Goal: Task Accomplishment & Management: Manage account settings

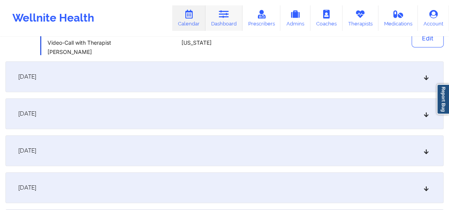
click at [226, 19] on link "Dashboard" at bounding box center [223, 17] width 37 height 25
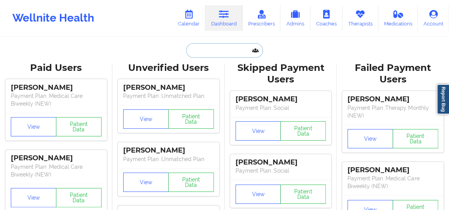
click at [208, 49] on input "text" at bounding box center [224, 50] width 76 height 15
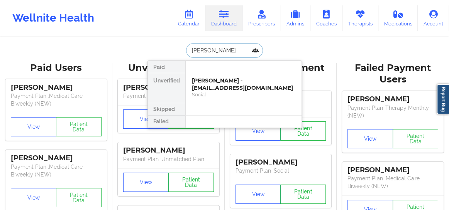
type input "[PERSON_NAME]"
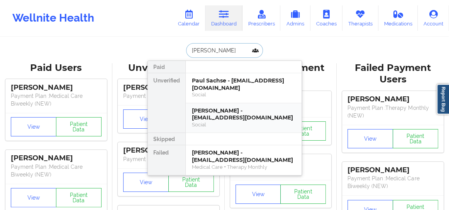
click at [222, 108] on div "[PERSON_NAME] - [EMAIL_ADDRESS][DOMAIN_NAME]" at bounding box center [243, 114] width 103 height 14
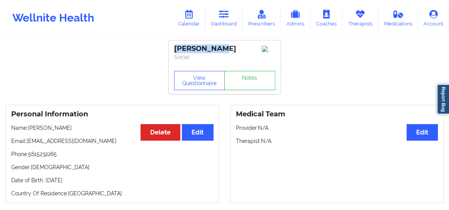
drag, startPoint x: 225, startPoint y: 50, endPoint x: 163, endPoint y: 46, distance: 61.9
copy div "[PERSON_NAME]"
click at [228, 20] on link "Dashboard" at bounding box center [223, 17] width 37 height 25
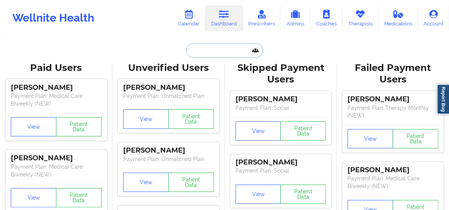
click at [213, 53] on input "text" at bounding box center [224, 50] width 76 height 15
paste input "[PERSON_NAME]"
type input "[PERSON_NAME]"
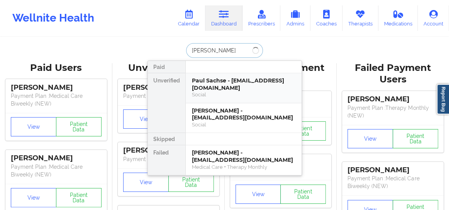
click at [220, 89] on div "Paul Sachse - [EMAIL_ADDRESS][DOMAIN_NAME]" at bounding box center [243, 84] width 103 height 14
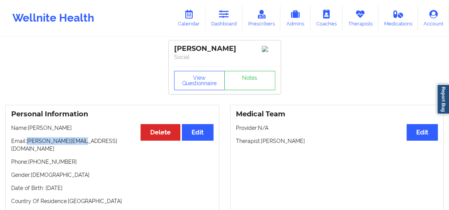
drag, startPoint x: 86, startPoint y: 144, endPoint x: 28, endPoint y: 147, distance: 57.9
click at [28, 147] on p "Email: [PERSON_NAME][EMAIL_ADDRESS][DOMAIN_NAME]" at bounding box center [112, 144] width 202 height 15
copy p "[PERSON_NAME][EMAIL_ADDRESS][DOMAIN_NAME]"
click at [191, 22] on link "Calendar" at bounding box center [188, 17] width 33 height 25
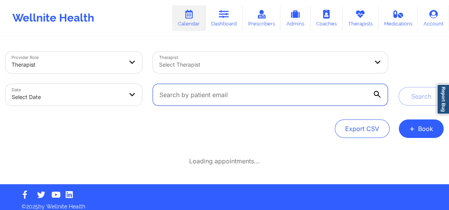
click at [226, 99] on input "text" at bounding box center [270, 95] width 235 height 22
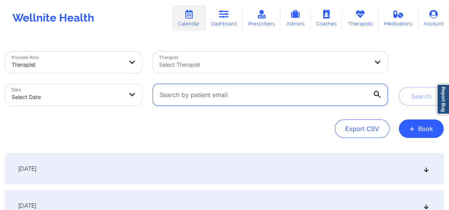
paste input "[PERSON_NAME][EMAIL_ADDRESS][DOMAIN_NAME]"
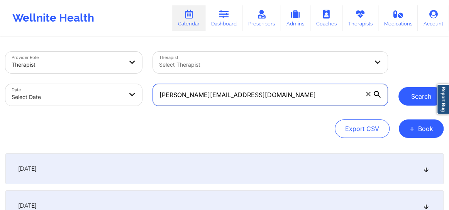
type input "[PERSON_NAME][EMAIL_ADDRESS][DOMAIN_NAME]"
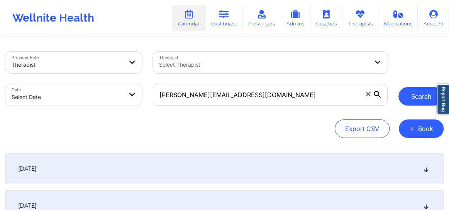
click at [418, 100] on button "Search" at bounding box center [420, 96] width 45 height 19
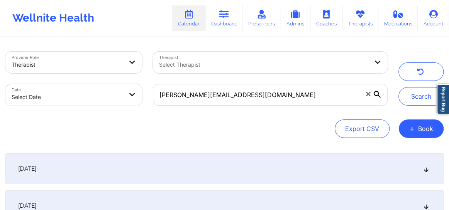
click at [428, 171] on icon at bounding box center [426, 168] width 7 height 5
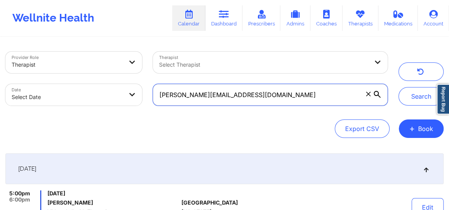
drag, startPoint x: 248, startPoint y: 92, endPoint x: 154, endPoint y: 98, distance: 93.6
click at [154, 98] on input "[PERSON_NAME][EMAIL_ADDRESS][DOMAIN_NAME]" at bounding box center [270, 95] width 235 height 22
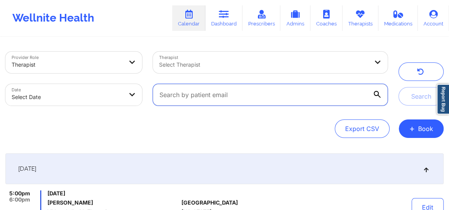
paste input "[EMAIL_ADDRESS][DOMAIN_NAME]"
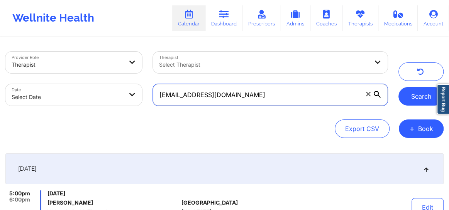
type input "[EMAIL_ADDRESS][DOMAIN_NAME]"
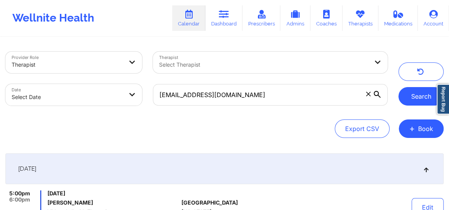
click at [419, 96] on button "Search" at bounding box center [420, 96] width 45 height 19
click at [421, 99] on button "Search" at bounding box center [420, 96] width 45 height 19
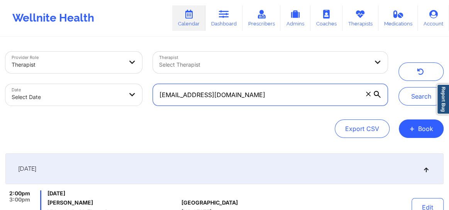
drag, startPoint x: 274, startPoint y: 98, endPoint x: 152, endPoint y: 94, distance: 122.0
click at [153, 94] on input "[EMAIL_ADDRESS][DOMAIN_NAME]" at bounding box center [270, 95] width 235 height 22
paste input "[EMAIL_ADDRESS][DOMAIN_NAME]"
type input "[EMAIL_ADDRESS][DOMAIN_NAME]"
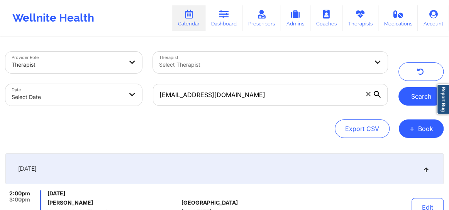
click at [411, 96] on button "Search" at bounding box center [420, 96] width 45 height 19
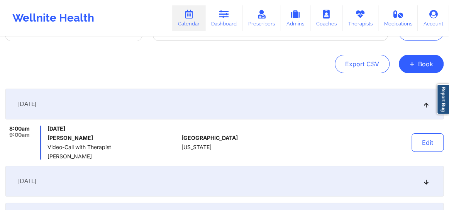
scroll to position [58, 0]
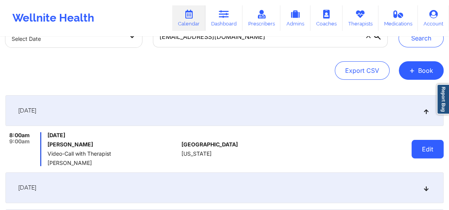
click at [423, 150] on button "Edit" at bounding box center [427, 149] width 32 height 19
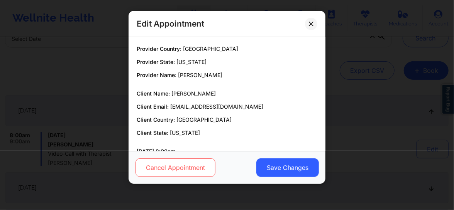
click at [185, 169] on button "Cancel Appointment" at bounding box center [175, 168] width 80 height 19
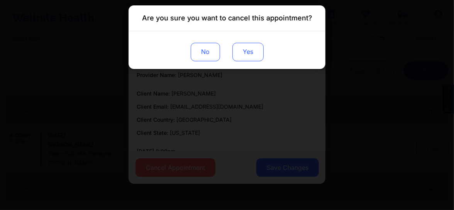
click at [247, 48] on button "Yes" at bounding box center [247, 52] width 31 height 19
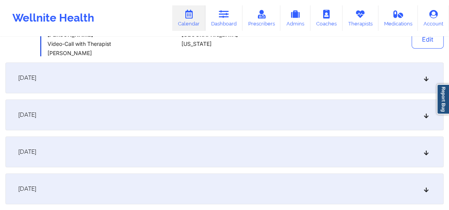
scroll to position [146, 0]
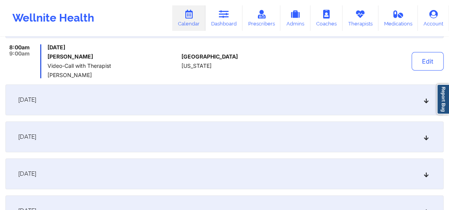
click at [424, 102] on icon at bounding box center [426, 99] width 7 height 5
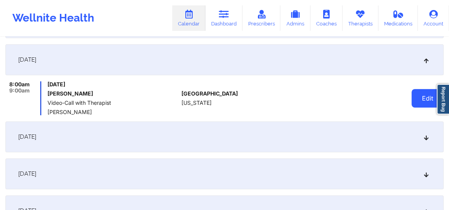
click at [421, 99] on button "Edit" at bounding box center [427, 98] width 32 height 19
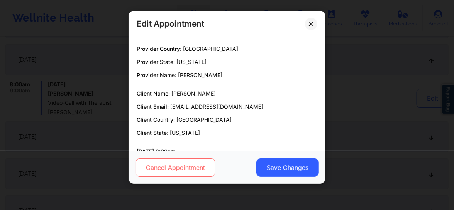
click at [184, 174] on button "Cancel Appointment" at bounding box center [175, 168] width 80 height 19
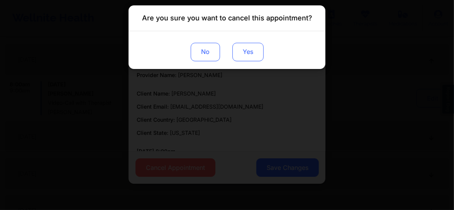
click at [250, 44] on button "Yes" at bounding box center [247, 52] width 31 height 19
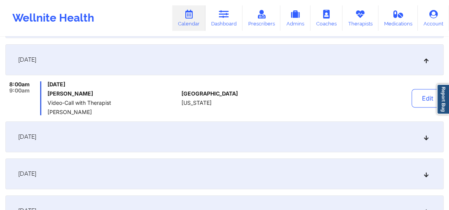
click at [426, 139] on icon at bounding box center [426, 136] width 7 height 5
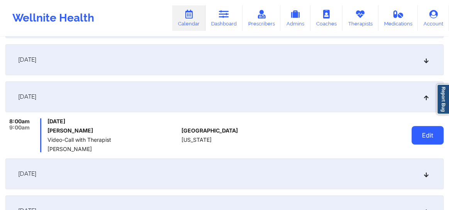
click at [421, 138] on button "Edit" at bounding box center [427, 135] width 32 height 19
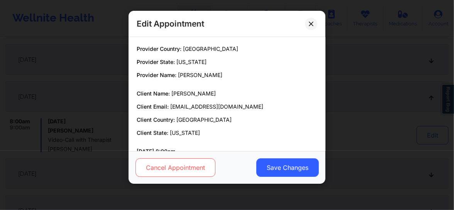
click at [183, 172] on button "Cancel Appointment" at bounding box center [175, 168] width 80 height 19
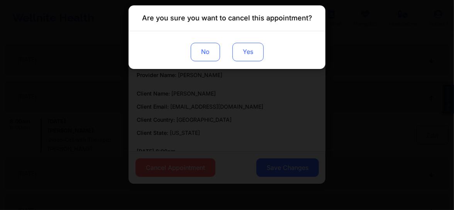
click at [247, 47] on button "Yes" at bounding box center [247, 52] width 31 height 19
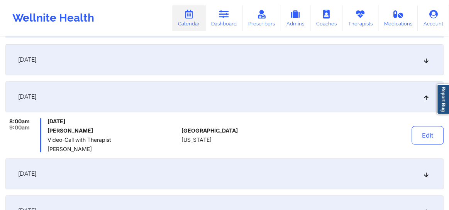
click at [424, 174] on icon at bounding box center [426, 173] width 7 height 5
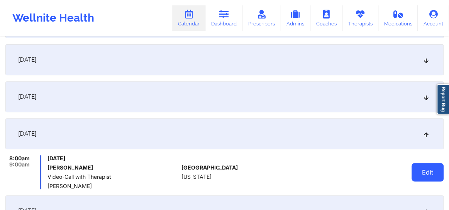
click at [430, 175] on button "Edit" at bounding box center [427, 172] width 32 height 19
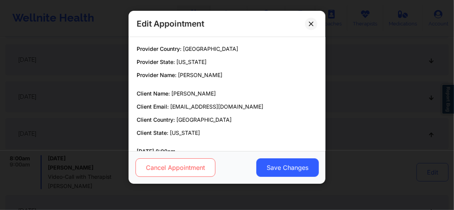
click at [176, 172] on button "Cancel Appointment" at bounding box center [175, 168] width 80 height 19
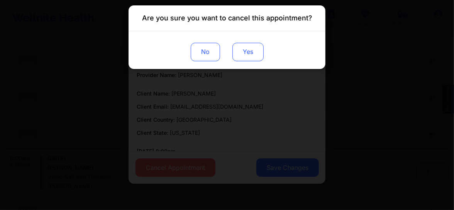
click at [243, 51] on button "Yes" at bounding box center [247, 52] width 31 height 19
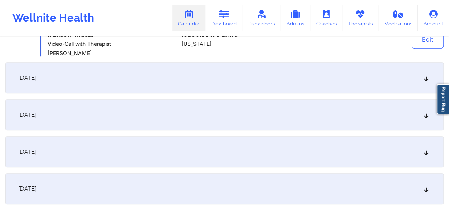
scroll to position [281, 0]
click at [428, 77] on icon at bounding box center [426, 76] width 7 height 5
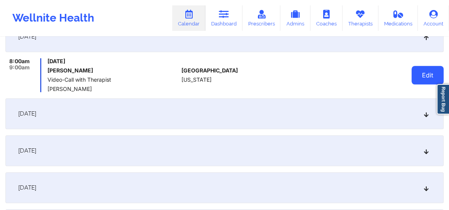
click at [421, 77] on button "Edit" at bounding box center [427, 75] width 32 height 19
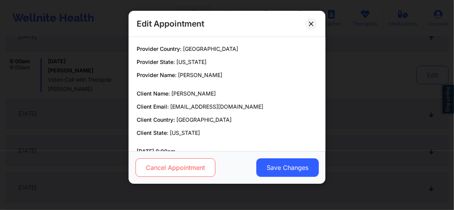
click at [159, 172] on button "Cancel Appointment" at bounding box center [175, 168] width 80 height 19
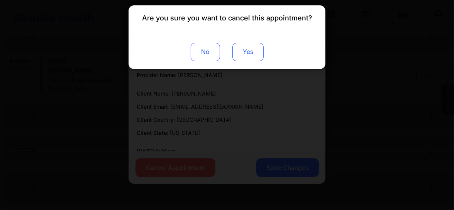
click at [247, 52] on button "Yes" at bounding box center [247, 52] width 31 height 19
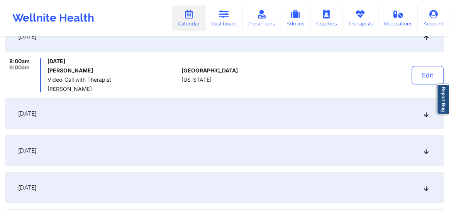
click at [428, 113] on icon at bounding box center [426, 113] width 7 height 5
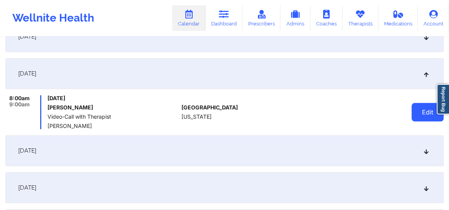
click at [428, 113] on button "Edit" at bounding box center [427, 112] width 32 height 19
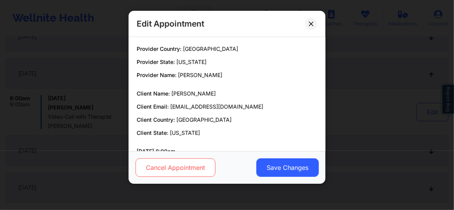
click at [162, 168] on button "Cancel Appointment" at bounding box center [175, 168] width 80 height 19
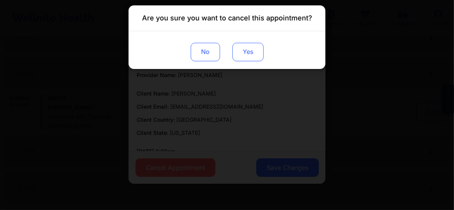
click at [238, 54] on button "Yes" at bounding box center [247, 52] width 31 height 19
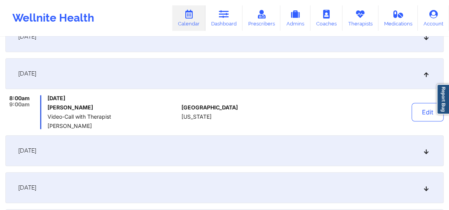
click at [428, 157] on div "[DATE]" at bounding box center [224, 150] width 438 height 31
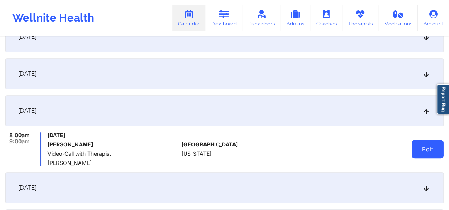
click at [428, 157] on button "Edit" at bounding box center [427, 149] width 32 height 19
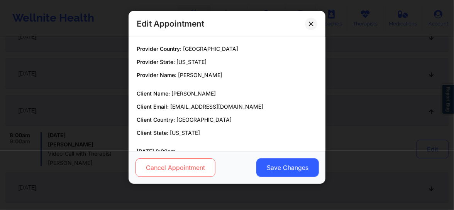
click at [161, 174] on button "Cancel Appointment" at bounding box center [175, 168] width 80 height 19
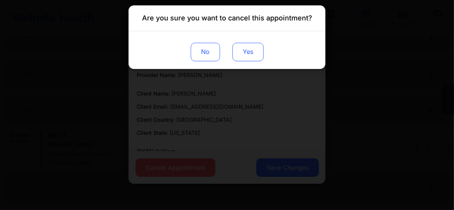
click at [237, 55] on button "Yes" at bounding box center [247, 52] width 31 height 19
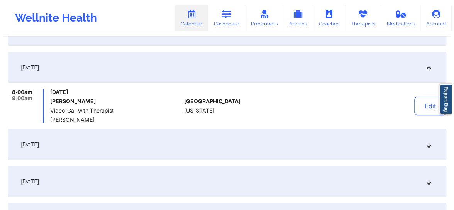
scroll to position [327, 0]
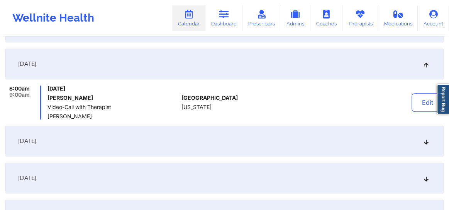
click at [426, 144] on icon at bounding box center [426, 141] width 7 height 5
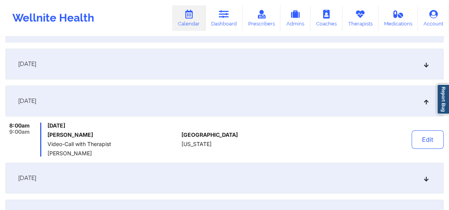
click at [426, 145] on button "Edit" at bounding box center [427, 139] width 32 height 19
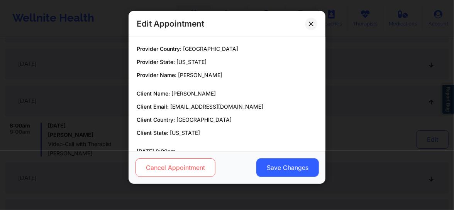
click at [183, 172] on button "Cancel Appointment" at bounding box center [175, 168] width 80 height 19
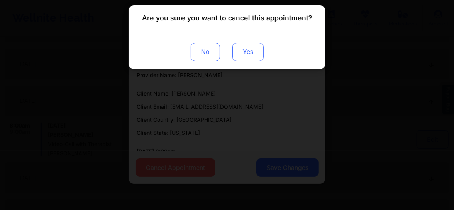
click at [247, 52] on button "Yes" at bounding box center [247, 52] width 31 height 19
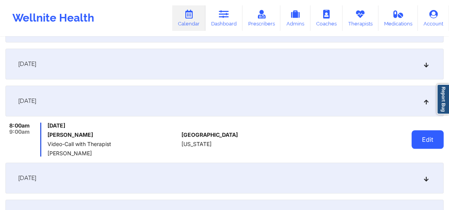
click at [423, 140] on button "Edit" at bounding box center [427, 139] width 32 height 19
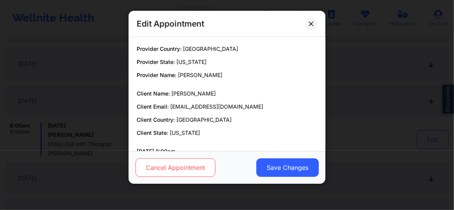
click at [196, 166] on button "Cancel Appointment" at bounding box center [175, 168] width 80 height 19
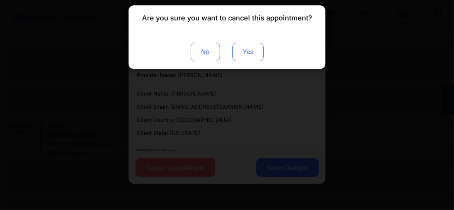
click at [241, 54] on button "Yes" at bounding box center [247, 52] width 31 height 19
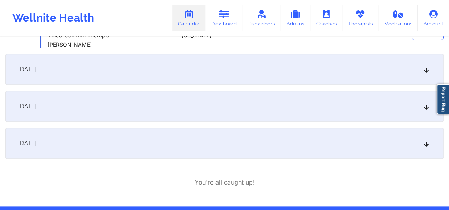
scroll to position [438, 0]
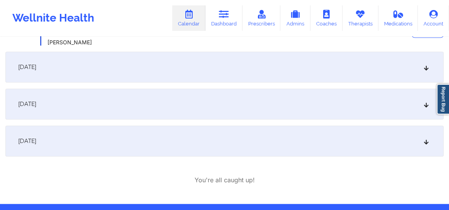
click at [428, 67] on icon at bounding box center [426, 66] width 7 height 5
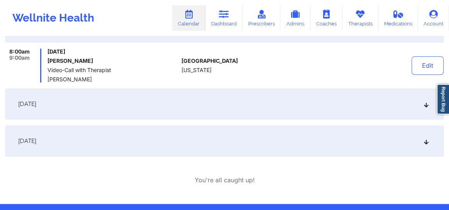
click at [428, 67] on button "Edit" at bounding box center [427, 65] width 32 height 19
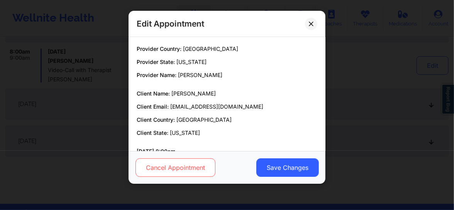
click at [185, 168] on button "Cancel Appointment" at bounding box center [175, 168] width 80 height 19
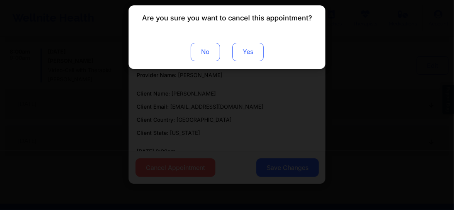
click at [248, 55] on button "Yes" at bounding box center [247, 52] width 31 height 19
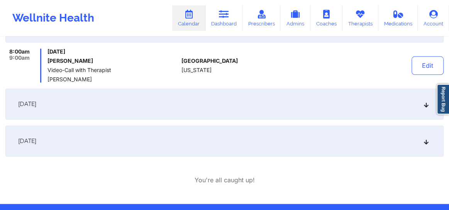
click at [426, 106] on icon at bounding box center [426, 103] width 7 height 5
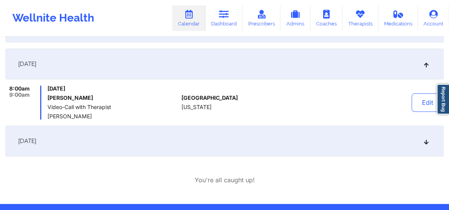
click at [426, 106] on button "Edit" at bounding box center [427, 102] width 32 height 19
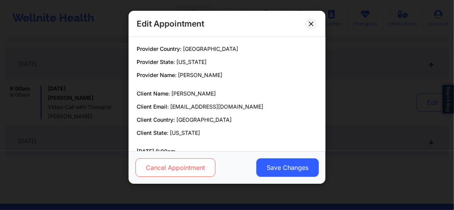
click at [162, 169] on button "Cancel Appointment" at bounding box center [175, 168] width 80 height 19
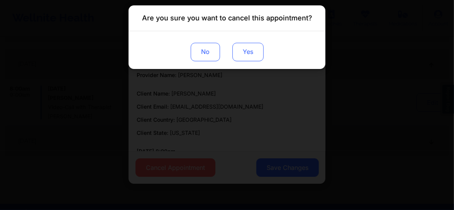
click at [254, 47] on button "Yes" at bounding box center [247, 52] width 31 height 19
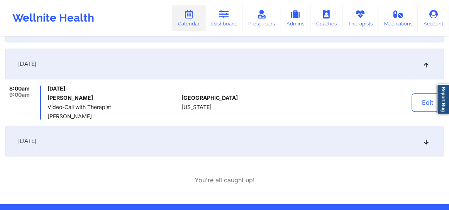
click at [427, 142] on icon at bounding box center [426, 141] width 7 height 5
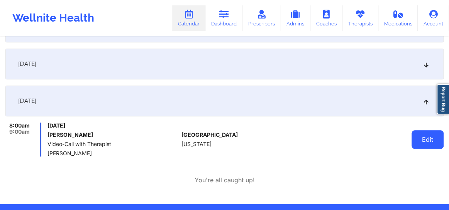
click at [425, 137] on button "Edit" at bounding box center [427, 139] width 32 height 19
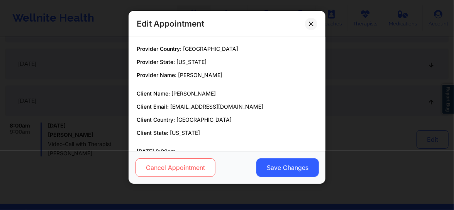
click at [162, 170] on button "Cancel Appointment" at bounding box center [175, 168] width 80 height 19
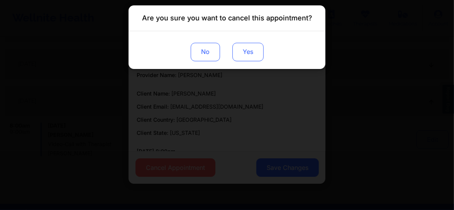
click at [246, 54] on button "Yes" at bounding box center [247, 52] width 31 height 19
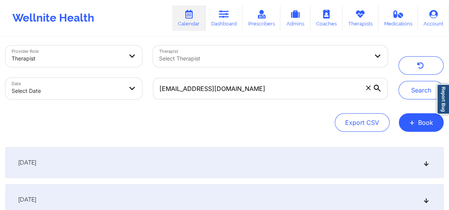
scroll to position [0, 0]
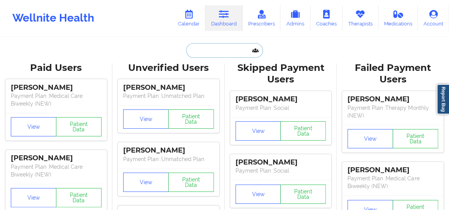
click at [198, 51] on input "text" at bounding box center [224, 50] width 76 height 15
paste input "[PERSON_NAME]"
type input "[PERSON_NAME]"
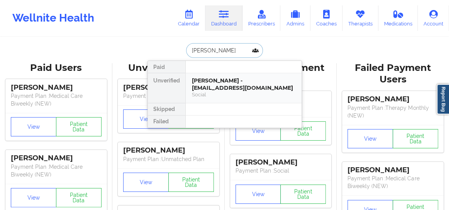
click at [200, 79] on div "Chelsea Messina - chelsea.messinabills@outlook.com" at bounding box center [243, 84] width 103 height 14
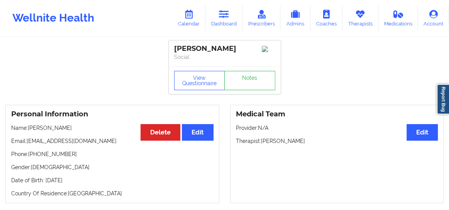
drag, startPoint x: 115, startPoint y: 146, endPoint x: 27, endPoint y: 144, distance: 87.6
click at [27, 144] on p "Email: chelsea.messinabills@outlook.com" at bounding box center [112, 141] width 202 height 8
copy p "[EMAIL_ADDRESS][DOMAIN_NAME]"
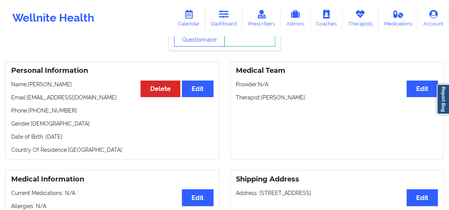
scroll to position [46, 0]
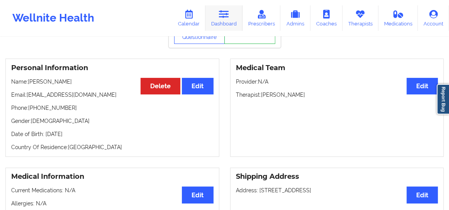
click at [220, 24] on link "Dashboard" at bounding box center [223, 17] width 37 height 25
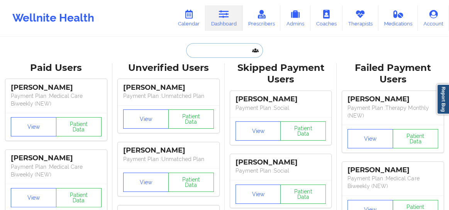
click at [198, 49] on input "text" at bounding box center [224, 50] width 76 height 15
paste input "[PERSON_NAME]"
type input "[PERSON_NAME]"
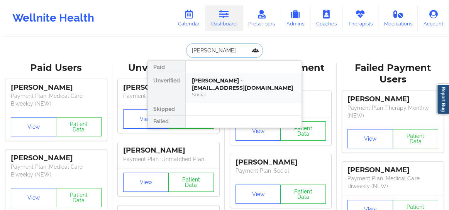
click at [230, 85] on div "Kaitlyn Morgan - kaiteypotaitey@yahoo.com" at bounding box center [243, 84] width 103 height 14
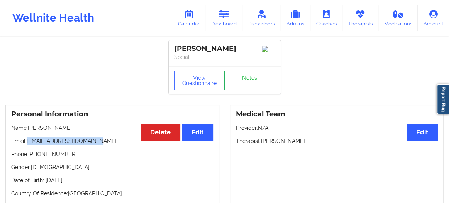
drag, startPoint x: 96, startPoint y: 142, endPoint x: 27, endPoint y: 143, distance: 68.7
click at [27, 143] on p "Email: kaiteypotaitey@yahoo.com" at bounding box center [112, 141] width 202 height 8
copy p "[EMAIL_ADDRESS][DOMAIN_NAME]"
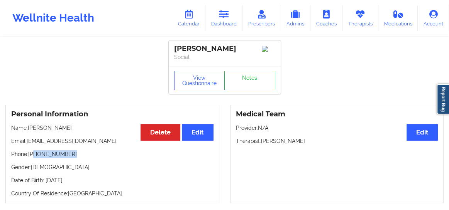
drag, startPoint x: 68, startPoint y: 157, endPoint x: 35, endPoint y: 154, distance: 32.9
click at [35, 154] on p "Phone: +1352-361-3387" at bounding box center [112, 154] width 202 height 8
copy p "352-361-3387"
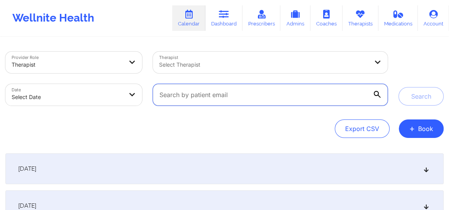
click at [189, 96] on input "text" at bounding box center [270, 95] width 235 height 22
paste input "[EMAIL_ADDRESS][DOMAIN_NAME]"
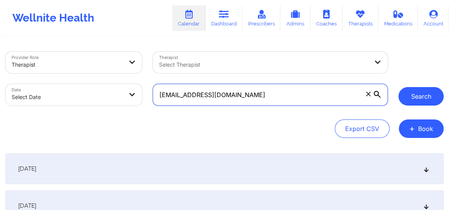
type input "[EMAIL_ADDRESS][DOMAIN_NAME]"
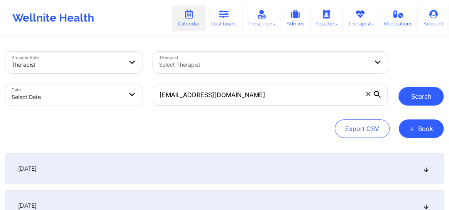
click at [418, 101] on button "Search" at bounding box center [420, 96] width 45 height 19
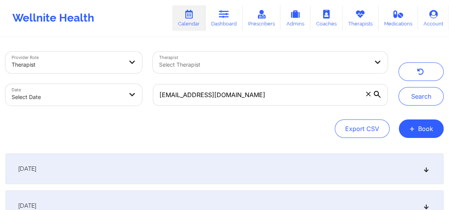
click at [424, 167] on icon at bounding box center [426, 168] width 7 height 5
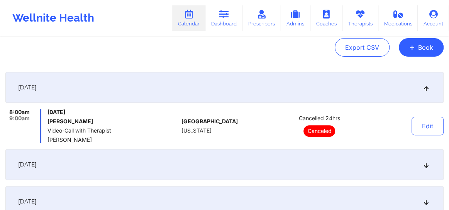
click at [424, 166] on icon at bounding box center [426, 164] width 7 height 5
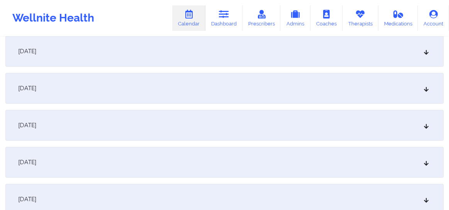
click at [425, 95] on div "[DATE]" at bounding box center [224, 88] width 438 height 31
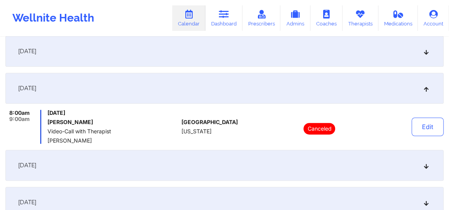
click at [420, 166] on div "[DATE]" at bounding box center [224, 165] width 438 height 31
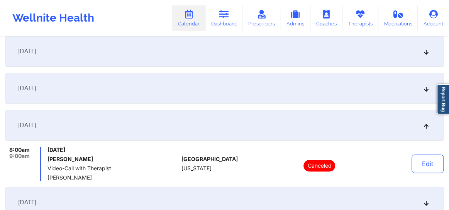
scroll to position [229, 0]
